Goal: Check status: Check status

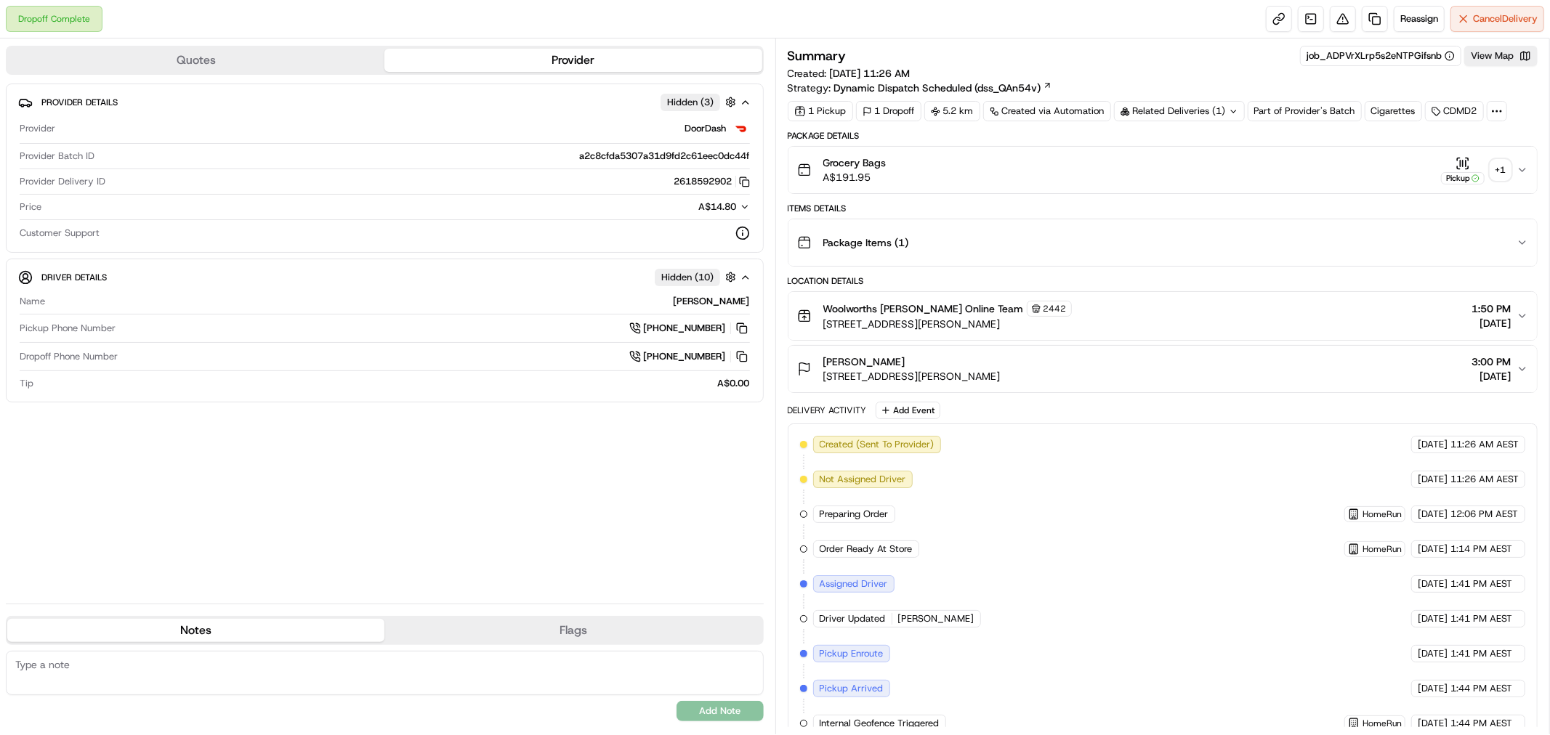
click at [1512, 164] on div "Grocery Bags A$191.95 Pickup + 1" at bounding box center [1157, 170] width 720 height 29
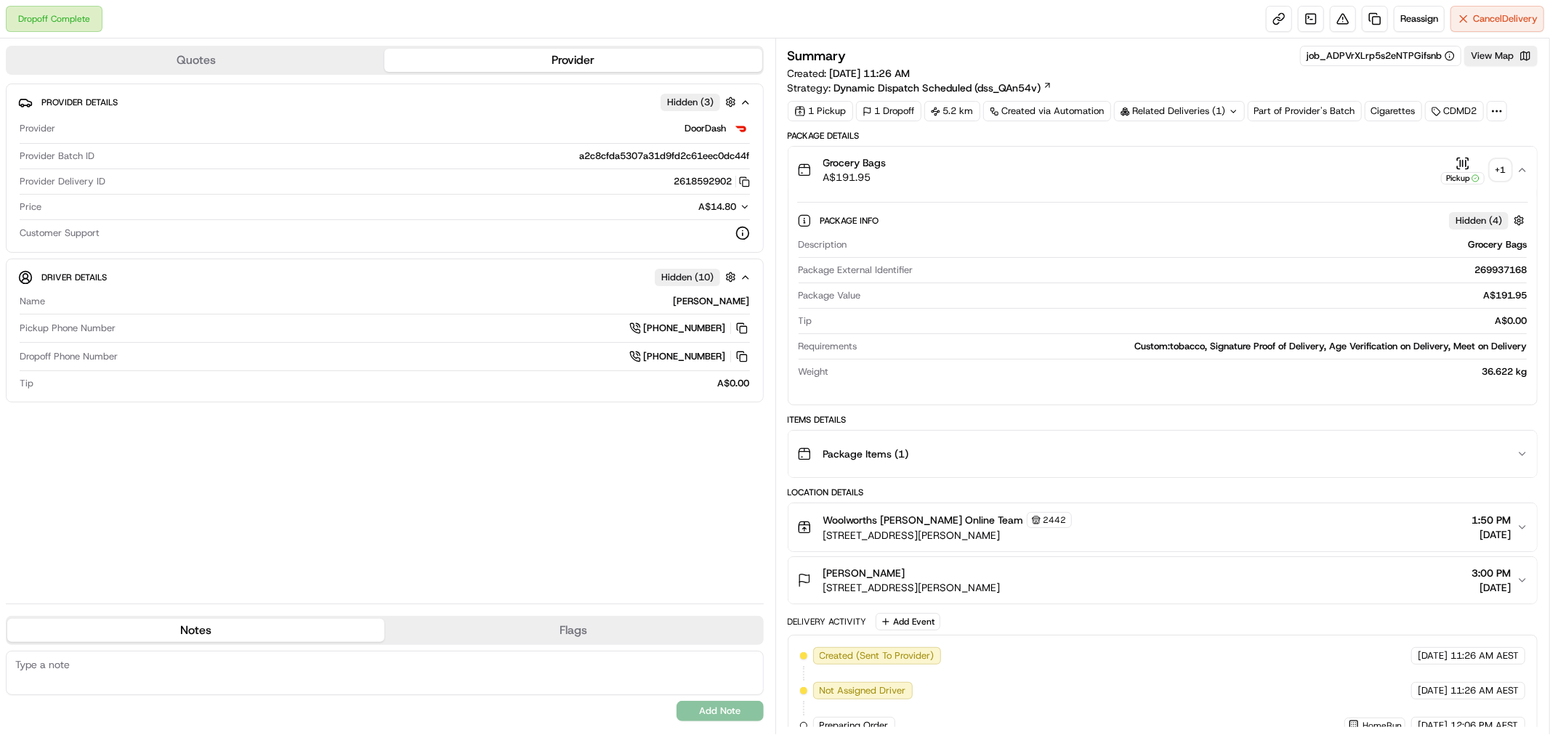
click at [1506, 168] on div "+ 1" at bounding box center [1500, 170] width 20 height 20
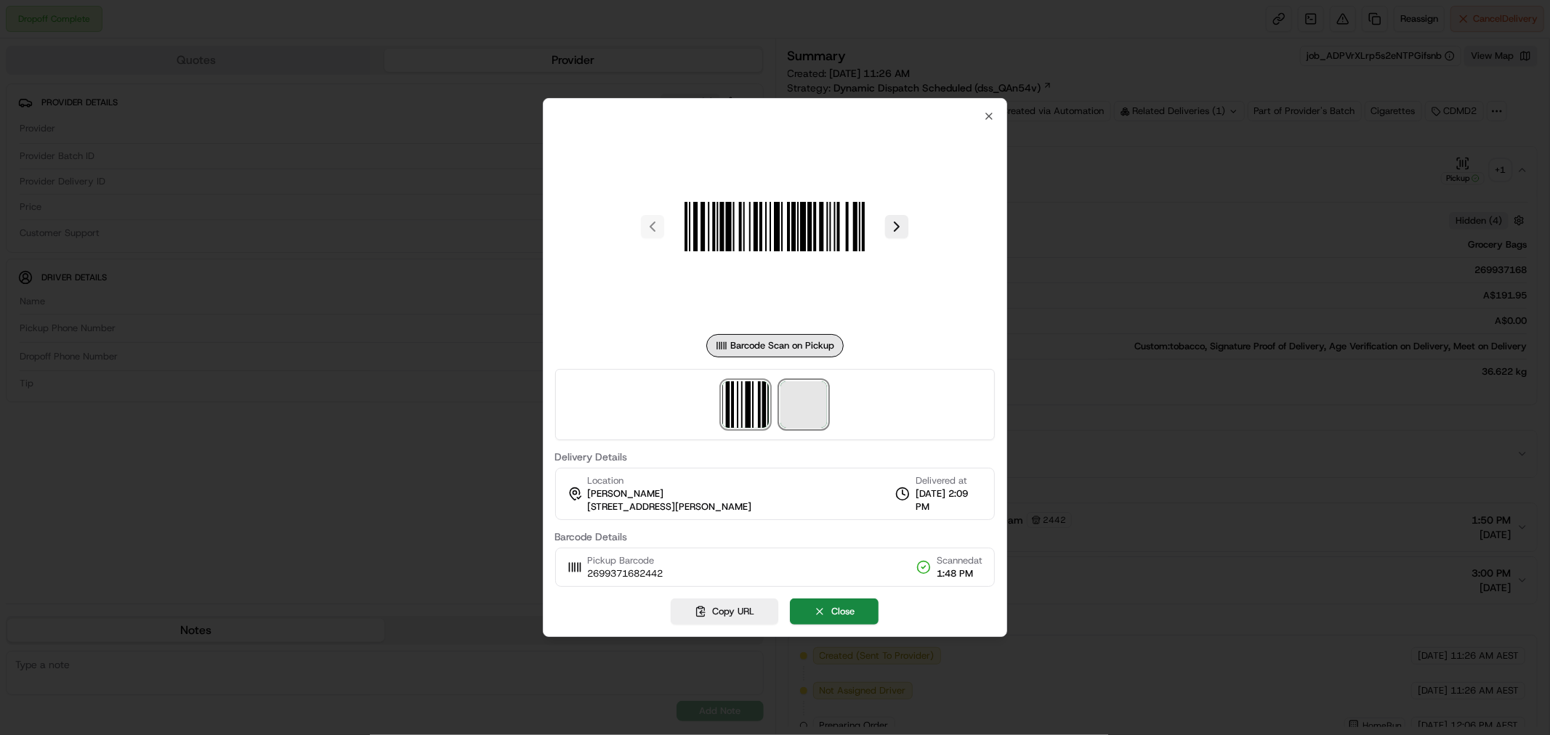
click at [808, 419] on span at bounding box center [803, 405] width 47 height 47
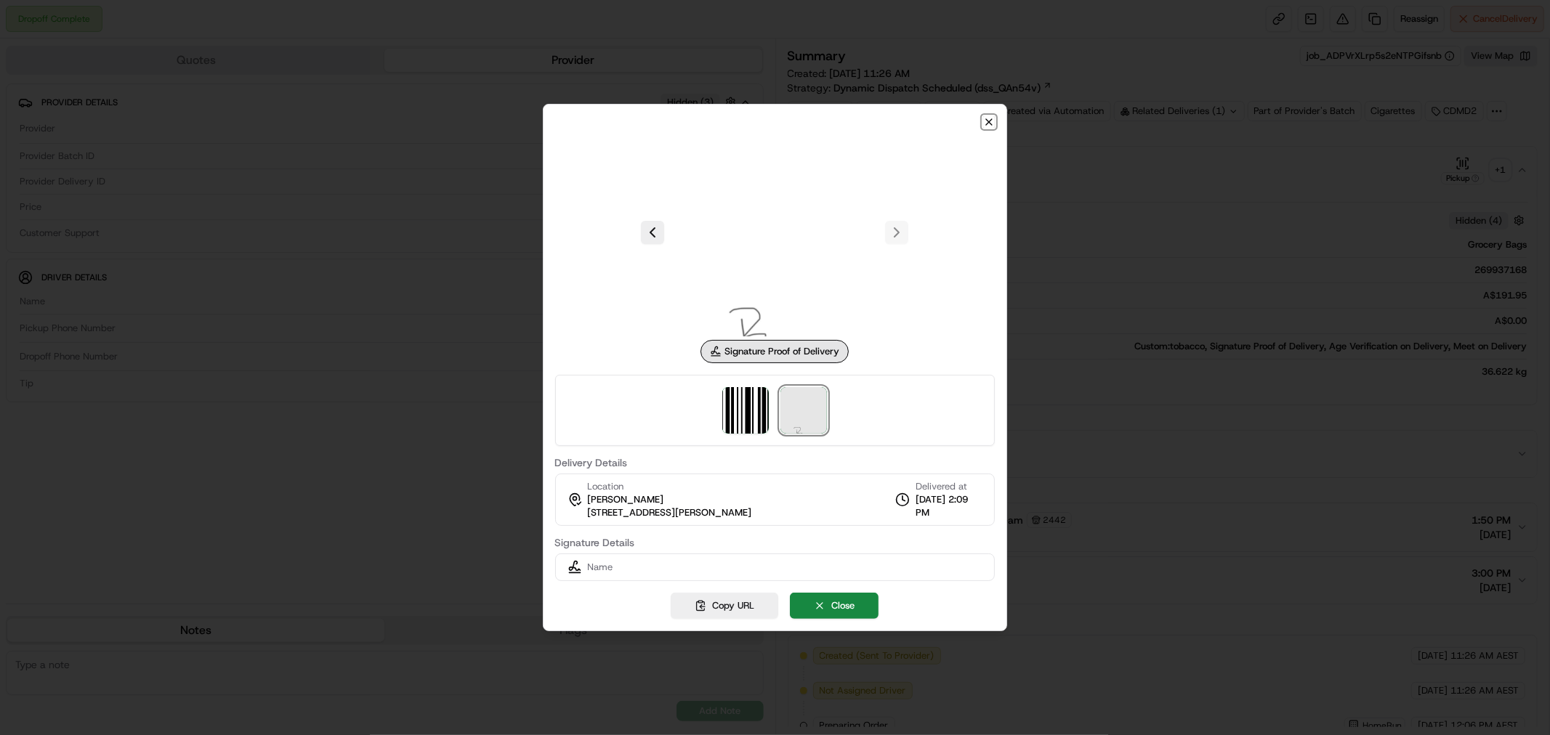
click at [993, 121] on icon "button" at bounding box center [989, 122] width 12 height 12
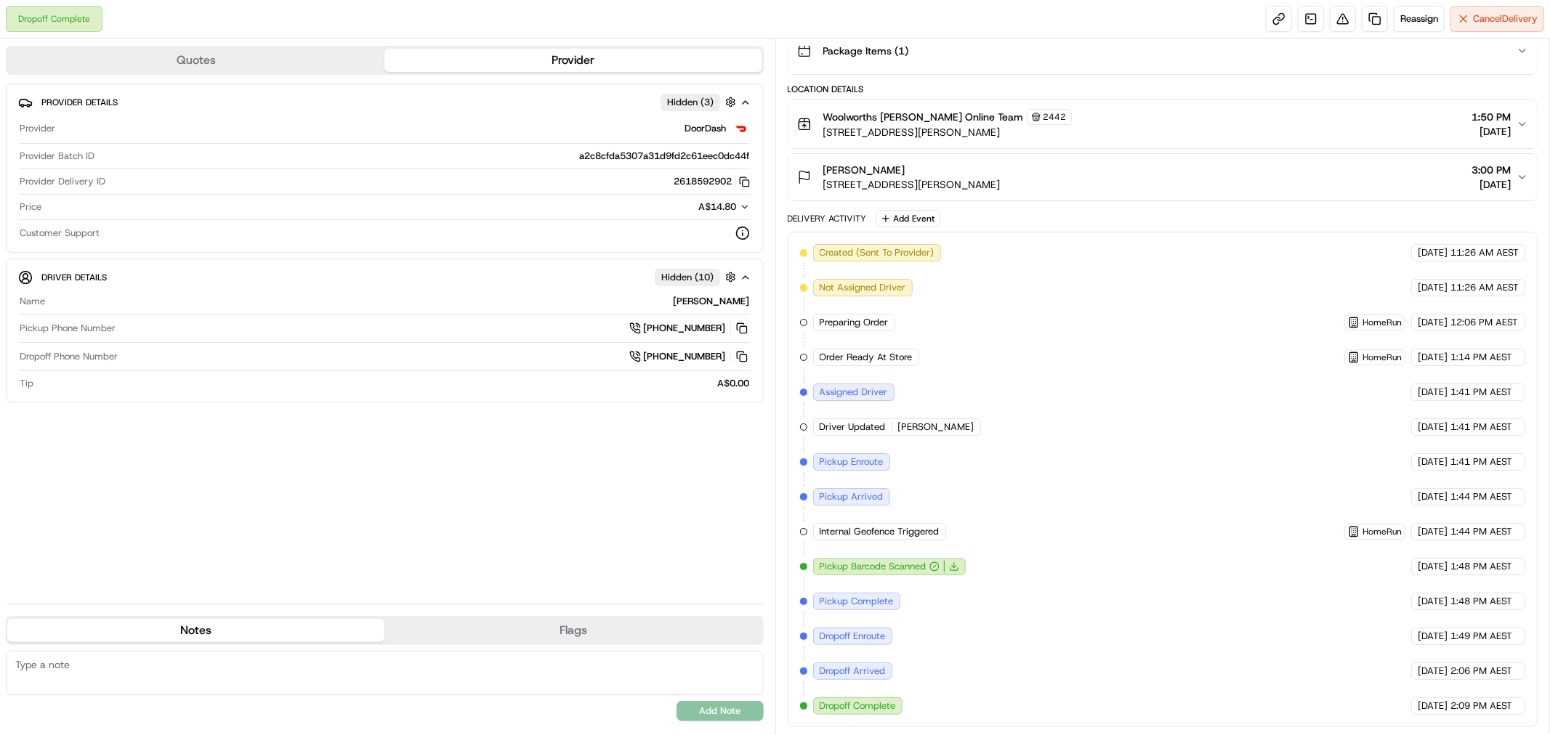
scroll to position [3, 0]
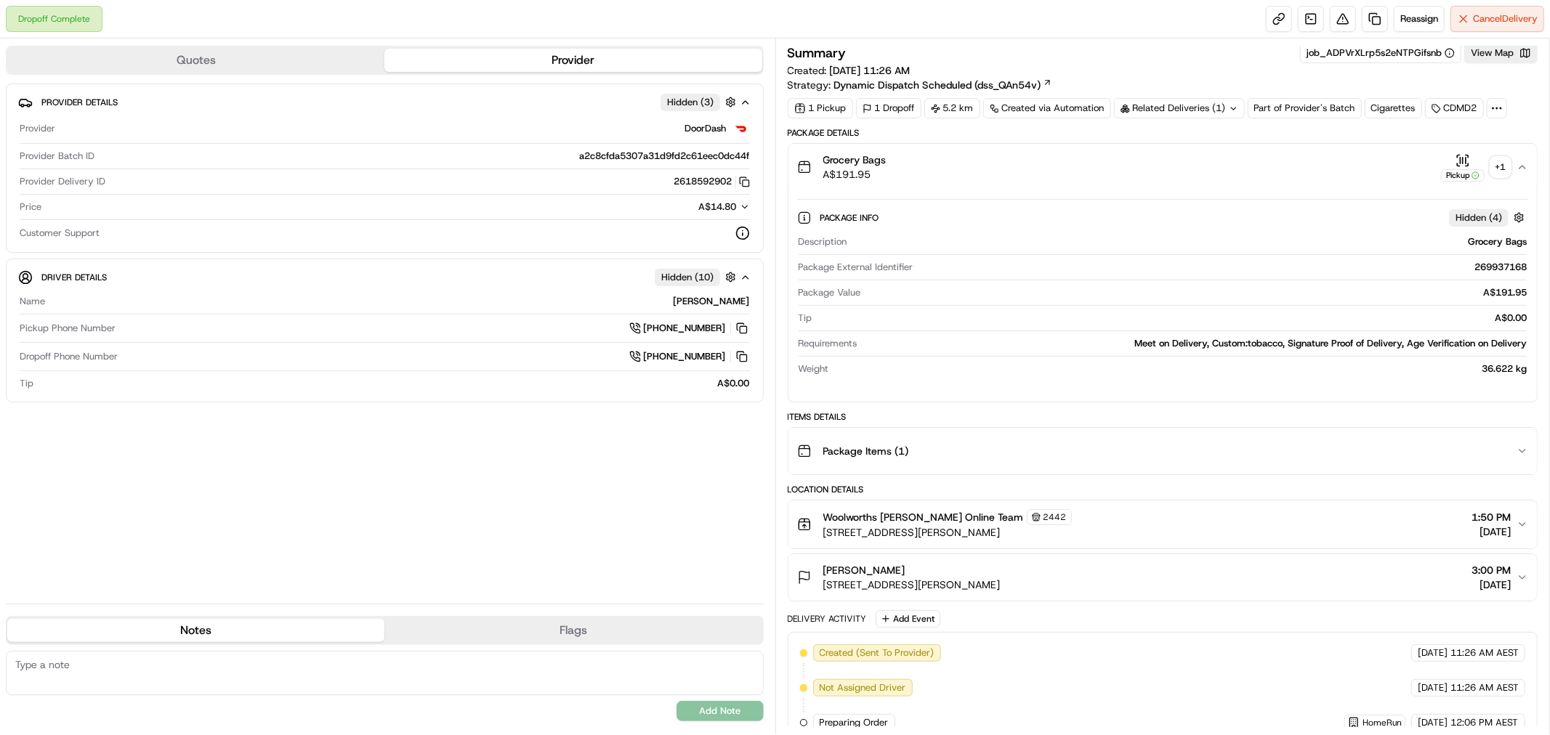
click at [1507, 160] on div "+ 1" at bounding box center [1500, 167] width 20 height 20
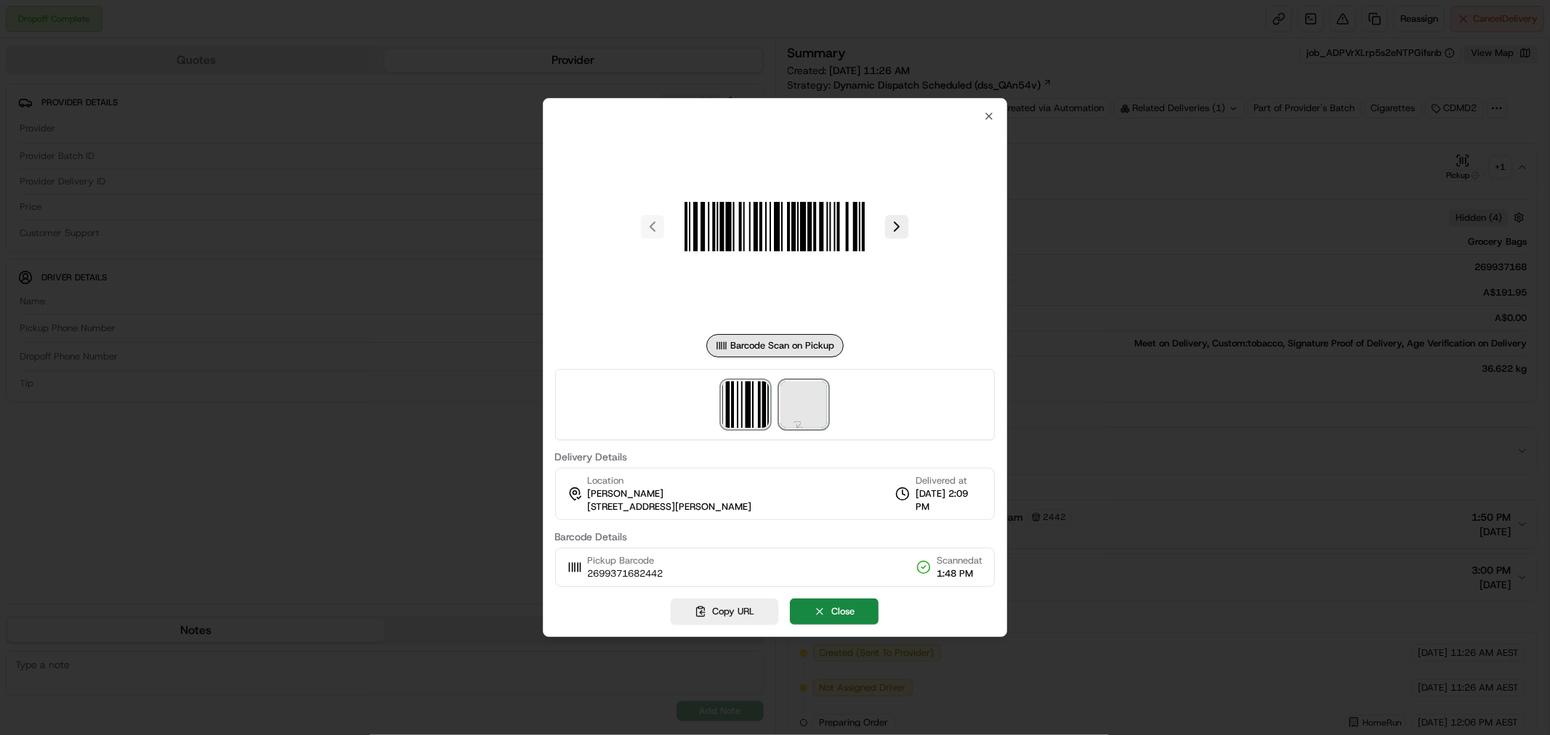
click at [797, 396] on img at bounding box center [803, 405] width 47 height 47
